Goal: Information Seeking & Learning: Learn about a topic

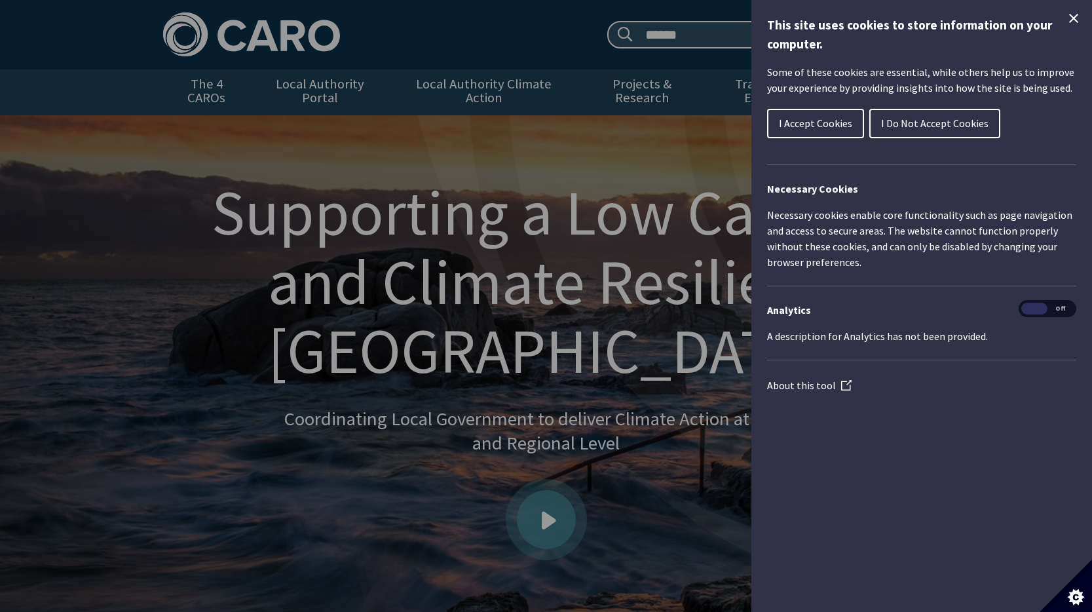
click at [1066, 22] on icon "Close Cookie Control" at bounding box center [1074, 18] width 16 height 16
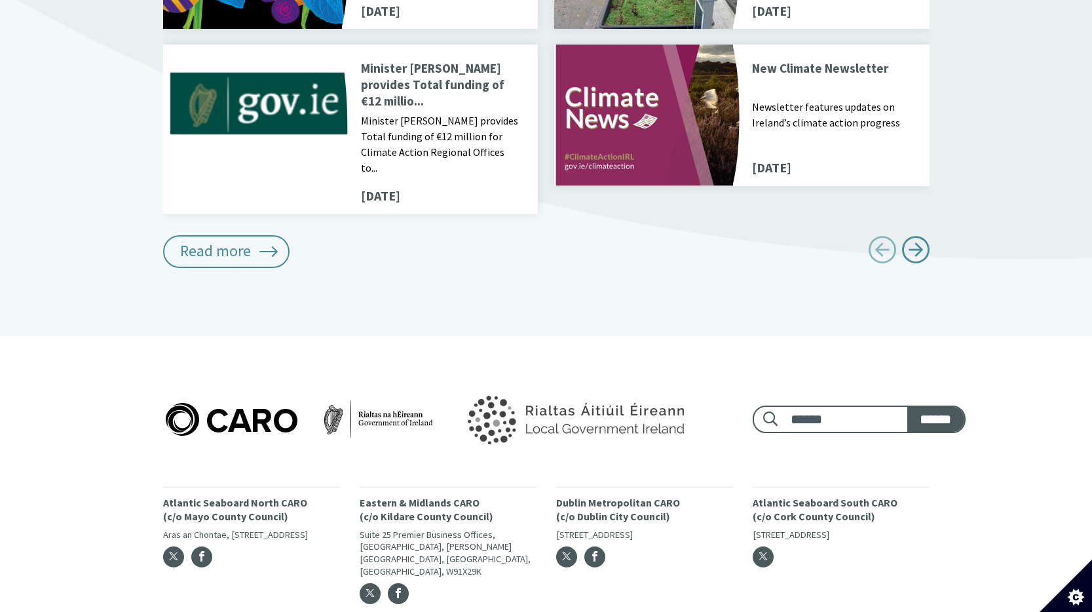
scroll to position [1673, 0]
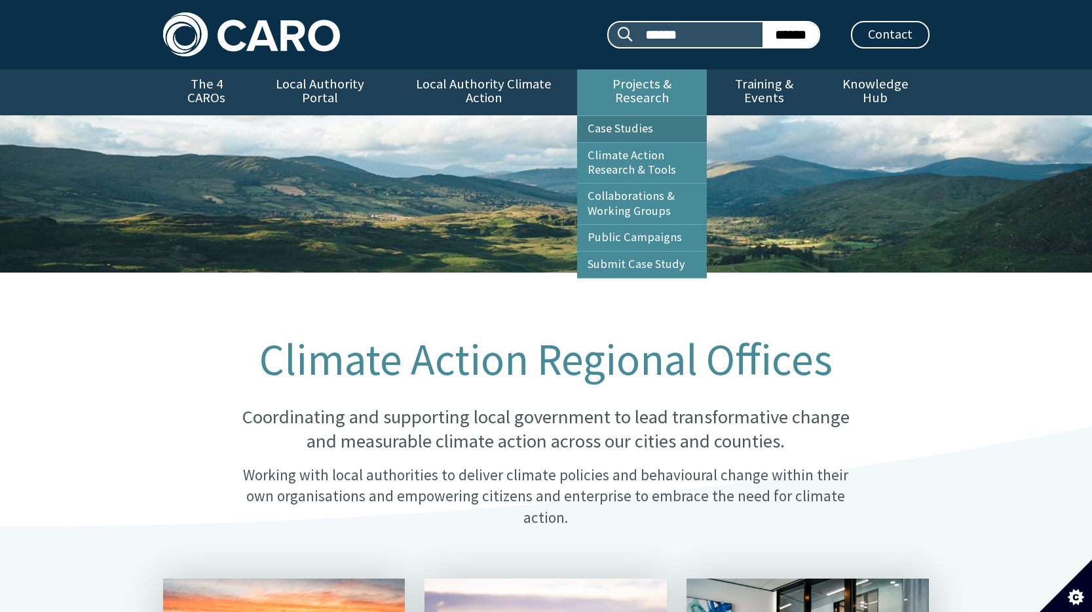
click at [633, 116] on link "Case Studies" at bounding box center [642, 129] width 130 height 26
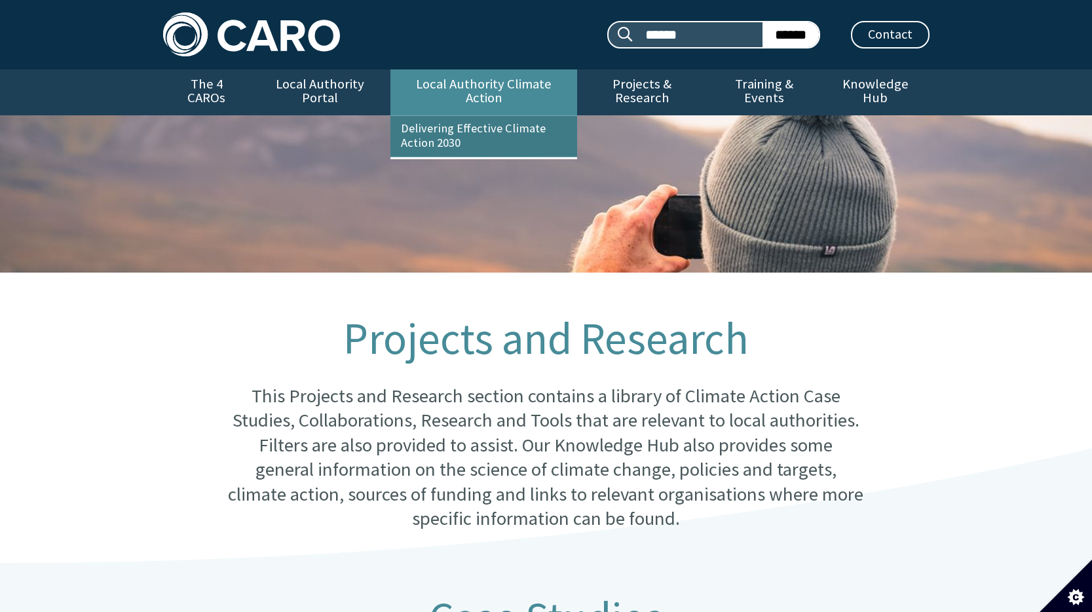
click at [426, 128] on link "Delivering Effective Climate Action 2030" at bounding box center [483, 136] width 187 height 41
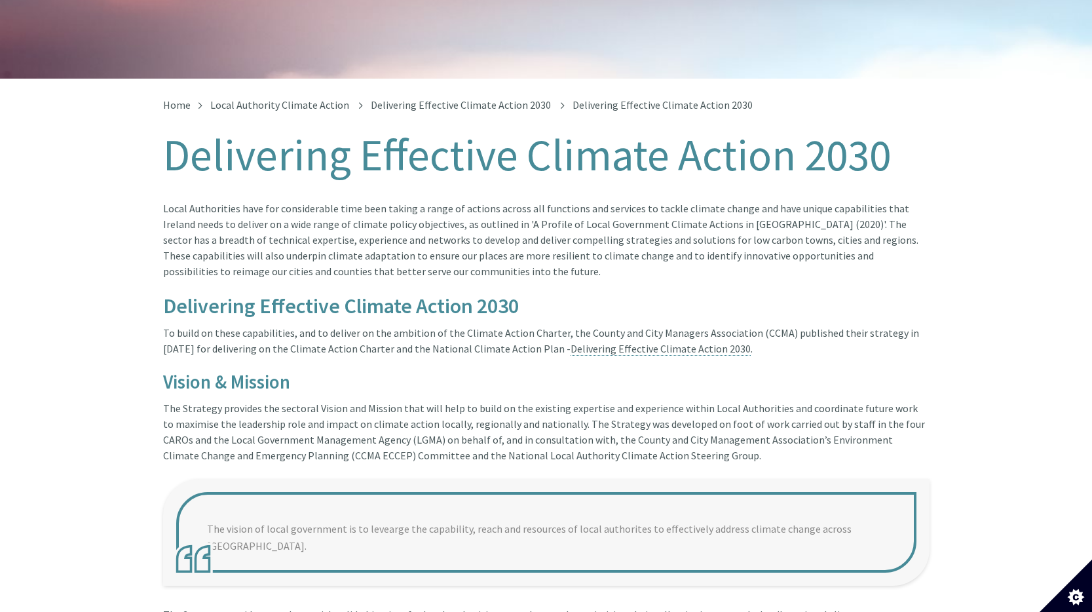
scroll to position [192, 0]
